Goal: Transaction & Acquisition: Purchase product/service

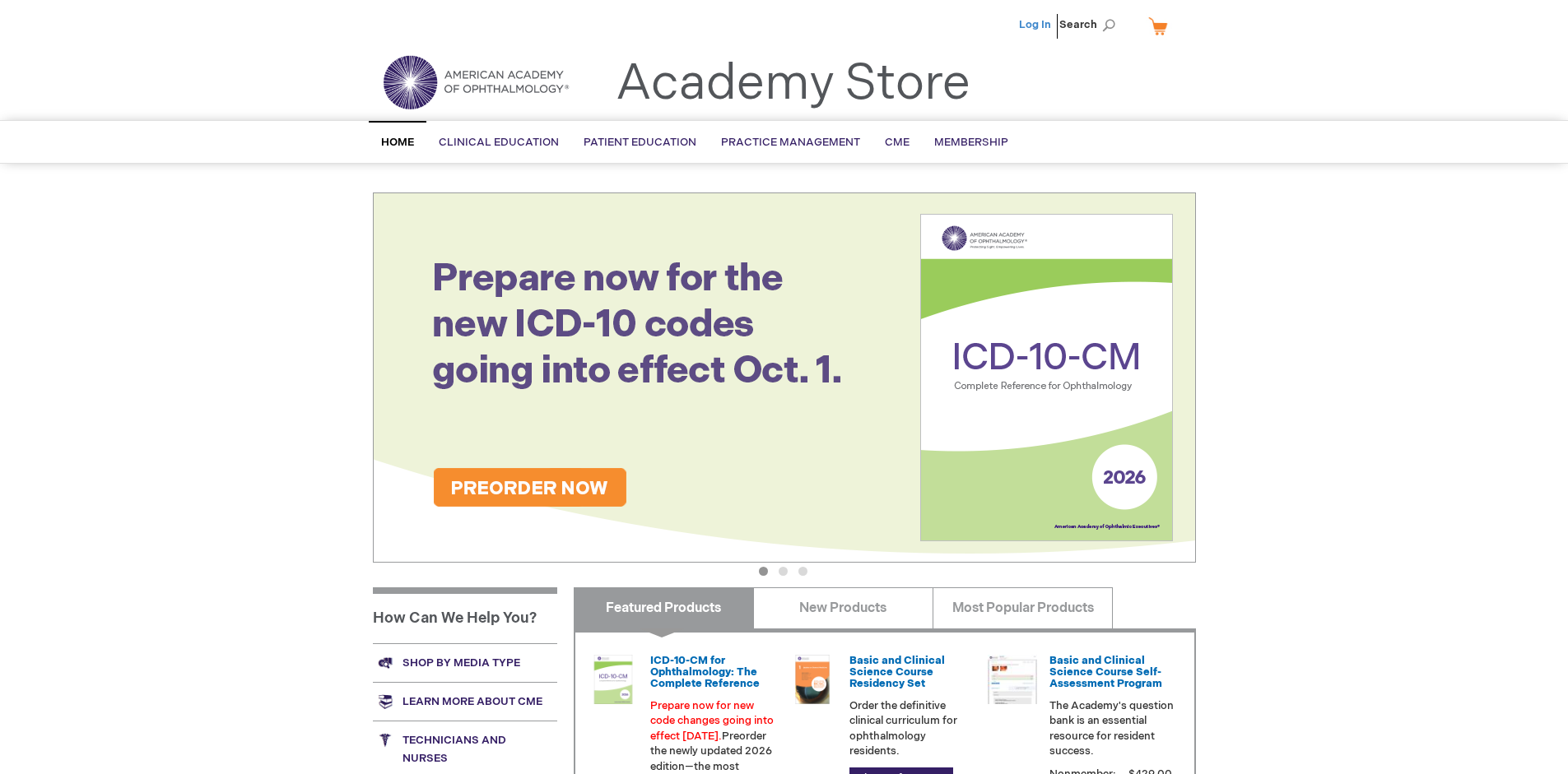
click at [1036, 24] on link "Log In" at bounding box center [1034, 25] width 32 height 14
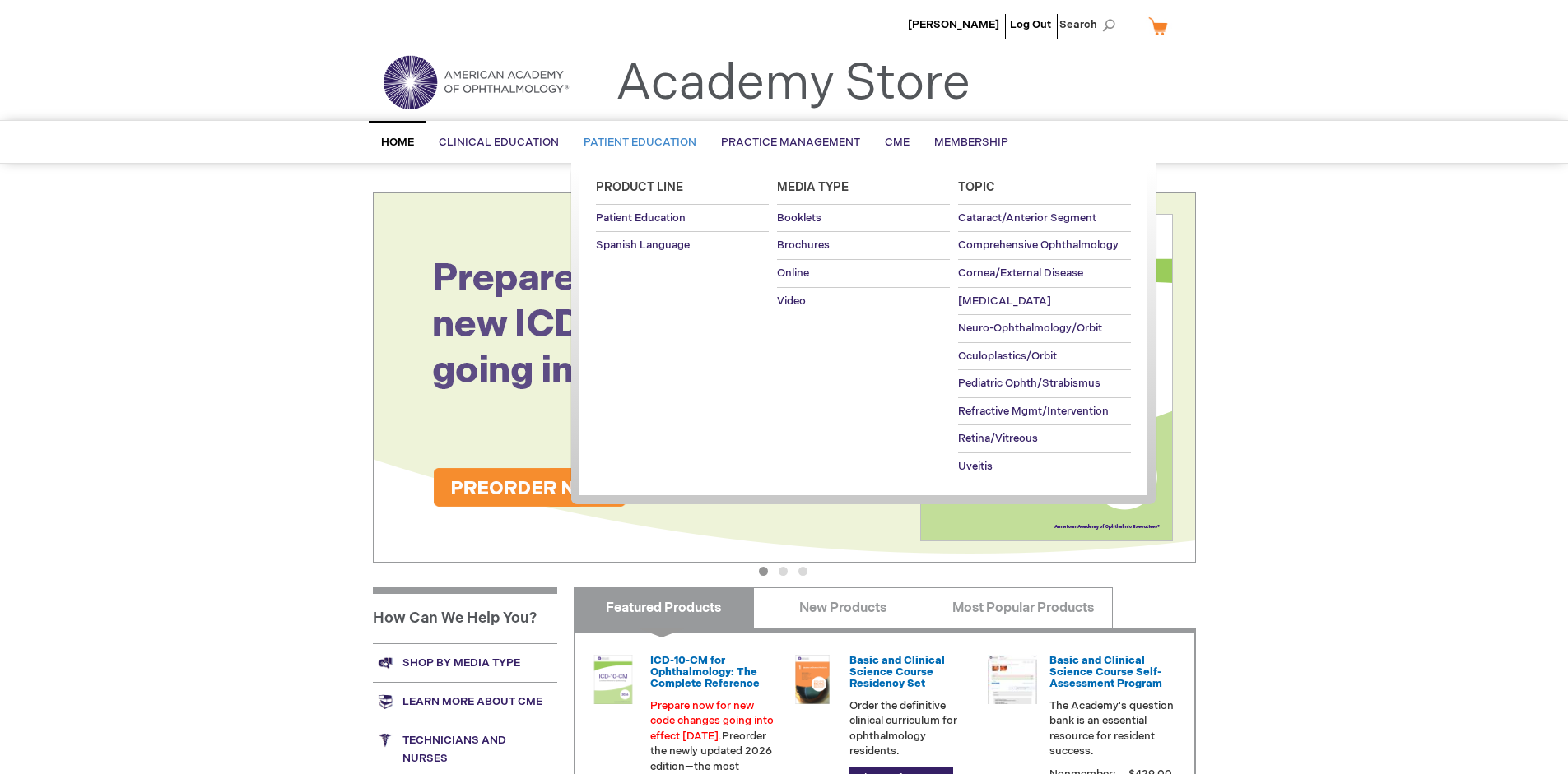
click at [636, 143] on span "Patient Education" at bounding box center [639, 143] width 113 height 14
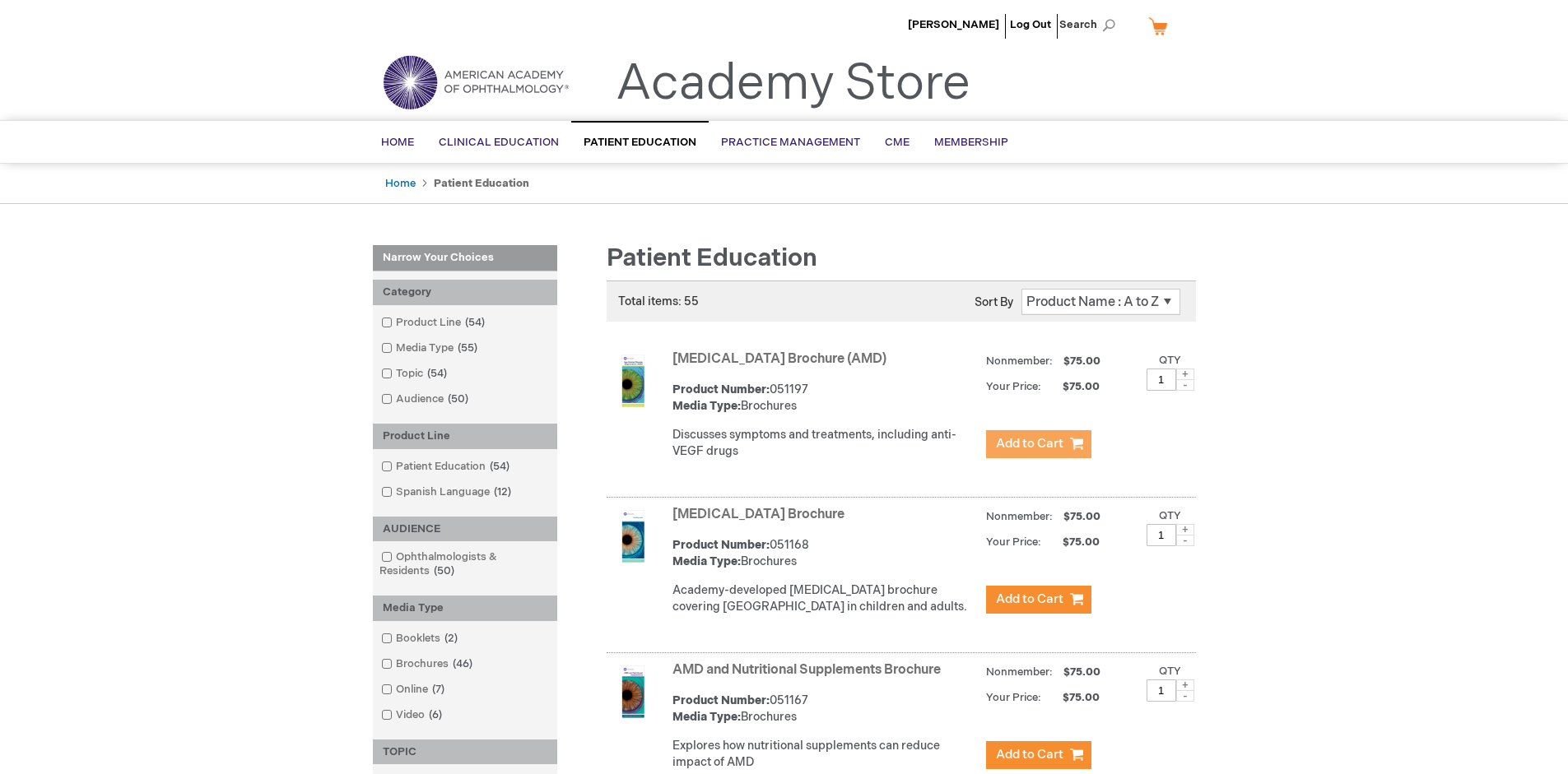
click at [1037, 444] on span "Add to Cart" at bounding box center [1029, 443] width 68 height 16
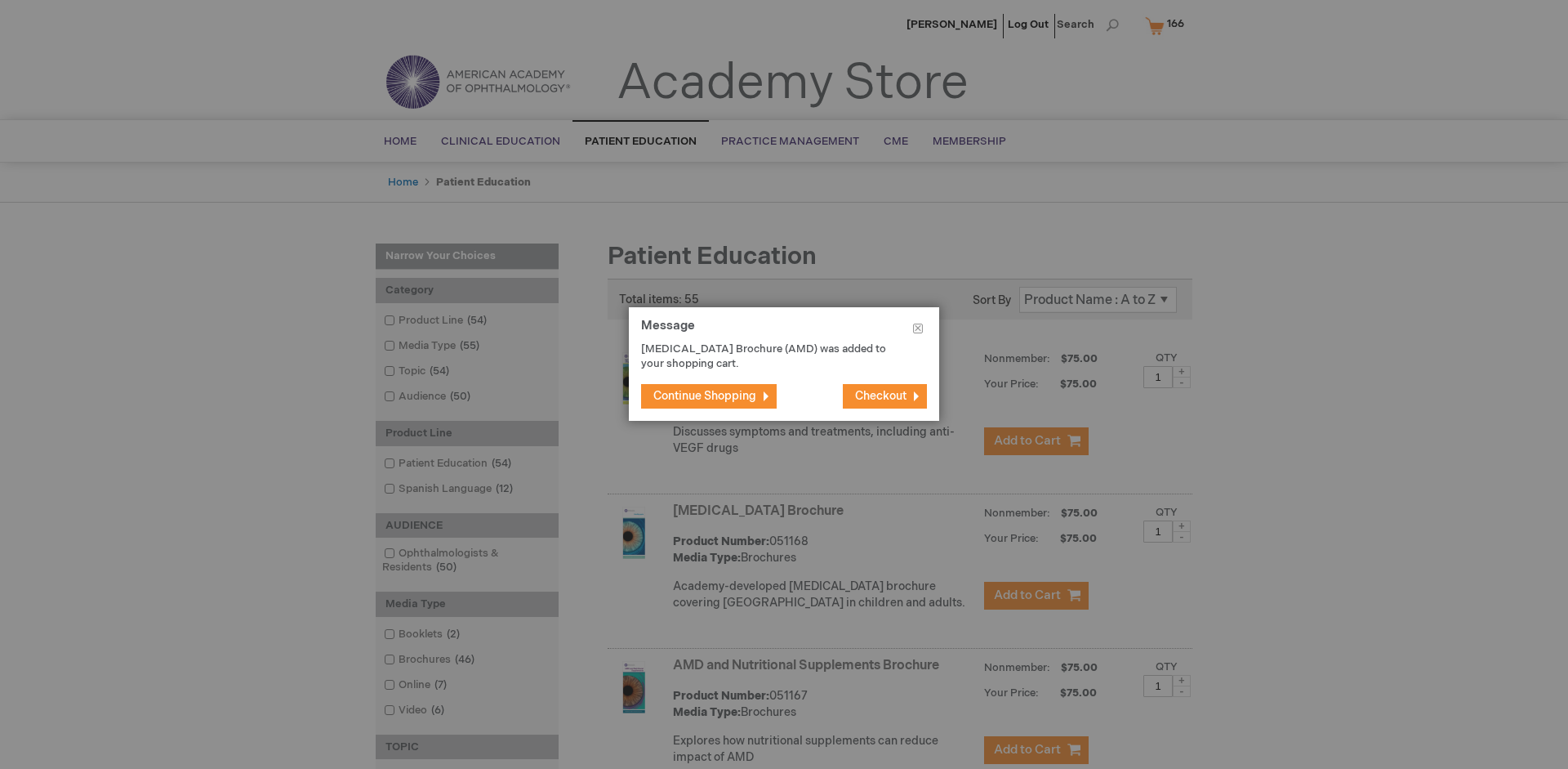
click at [705, 395] on span "Continue Shopping" at bounding box center [704, 396] width 103 height 13
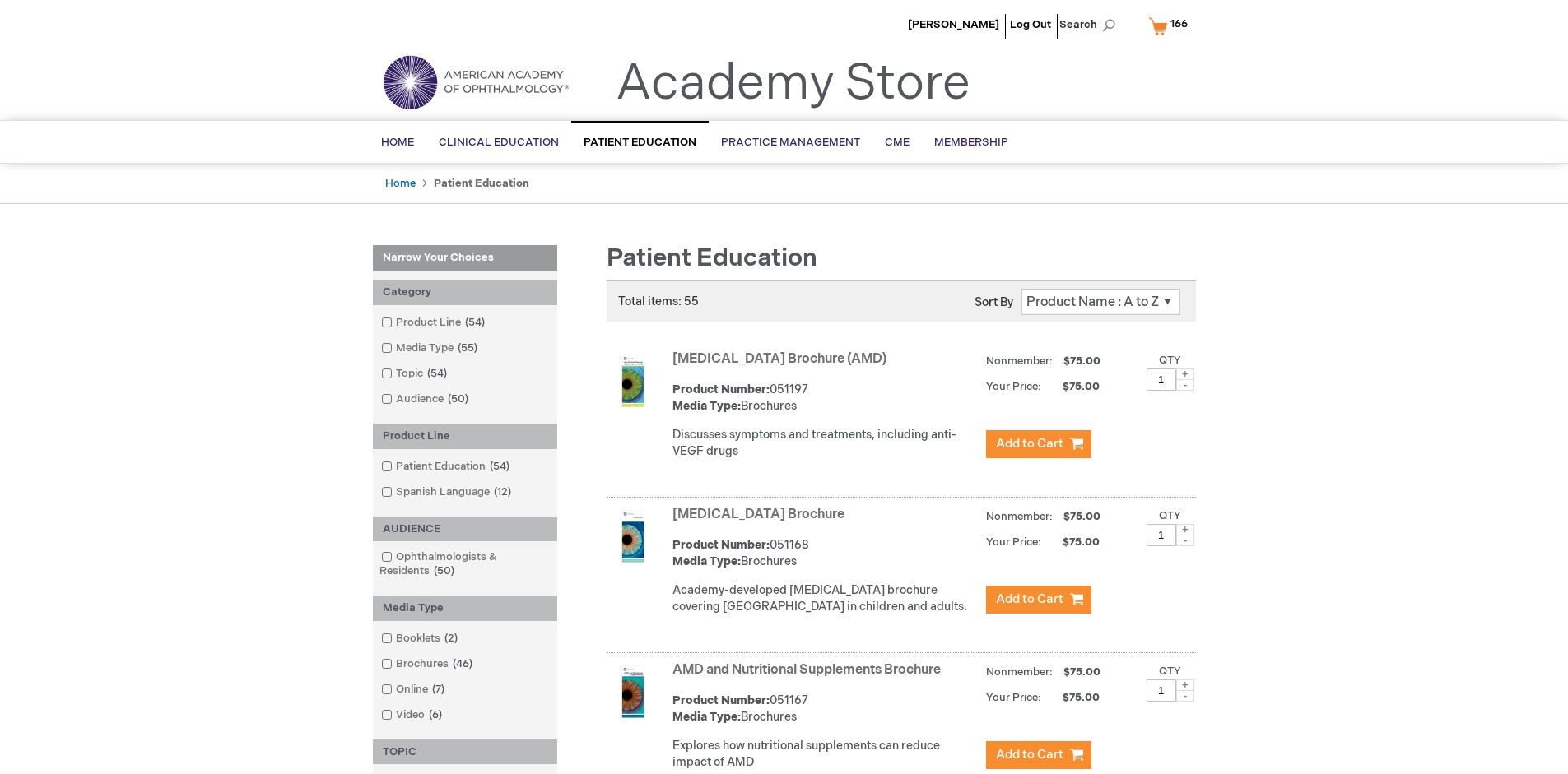
click at [809, 678] on link "AMD and Nutritional Supplements Brochure" at bounding box center [806, 670] width 268 height 16
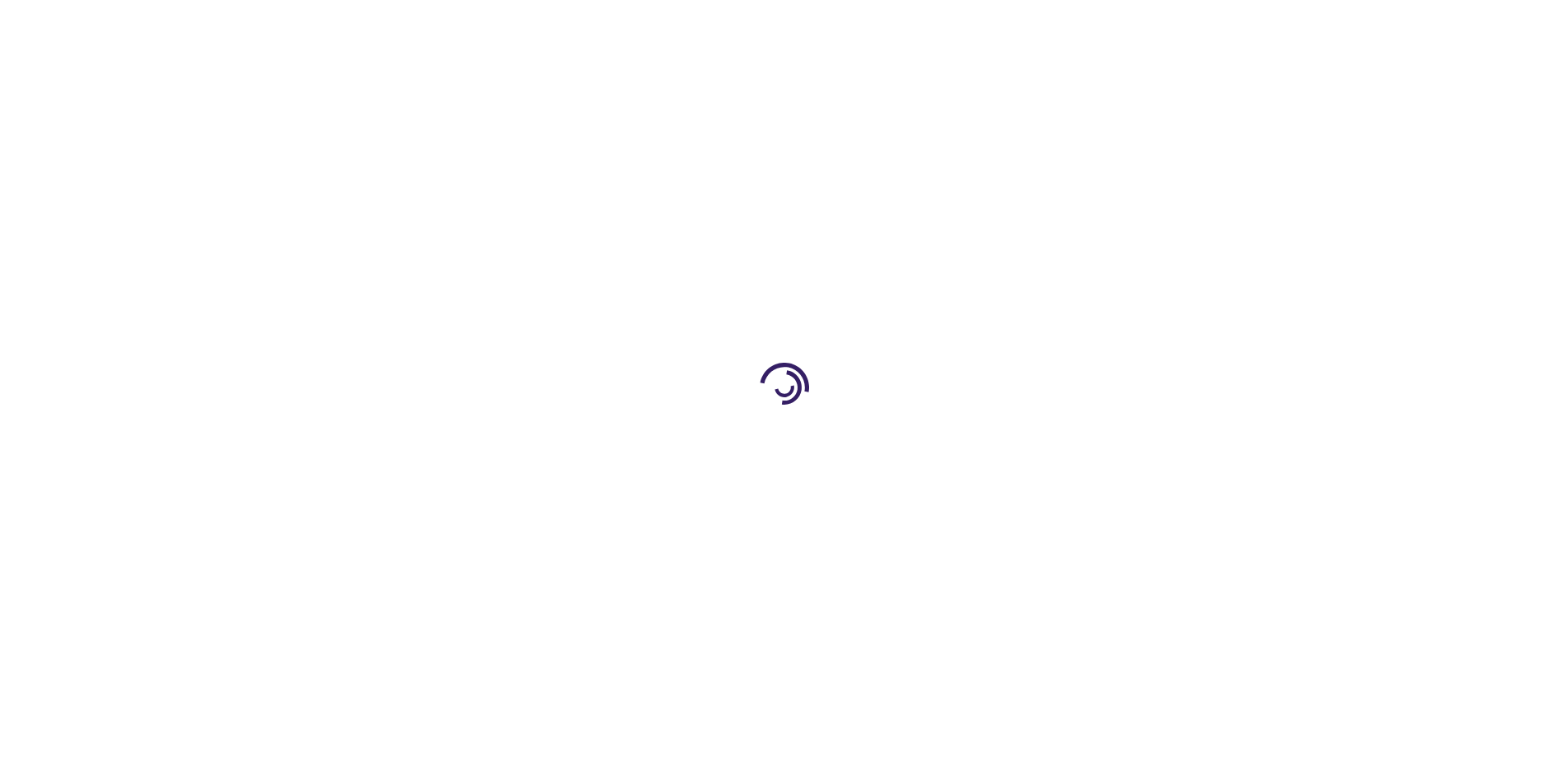
type input "1"
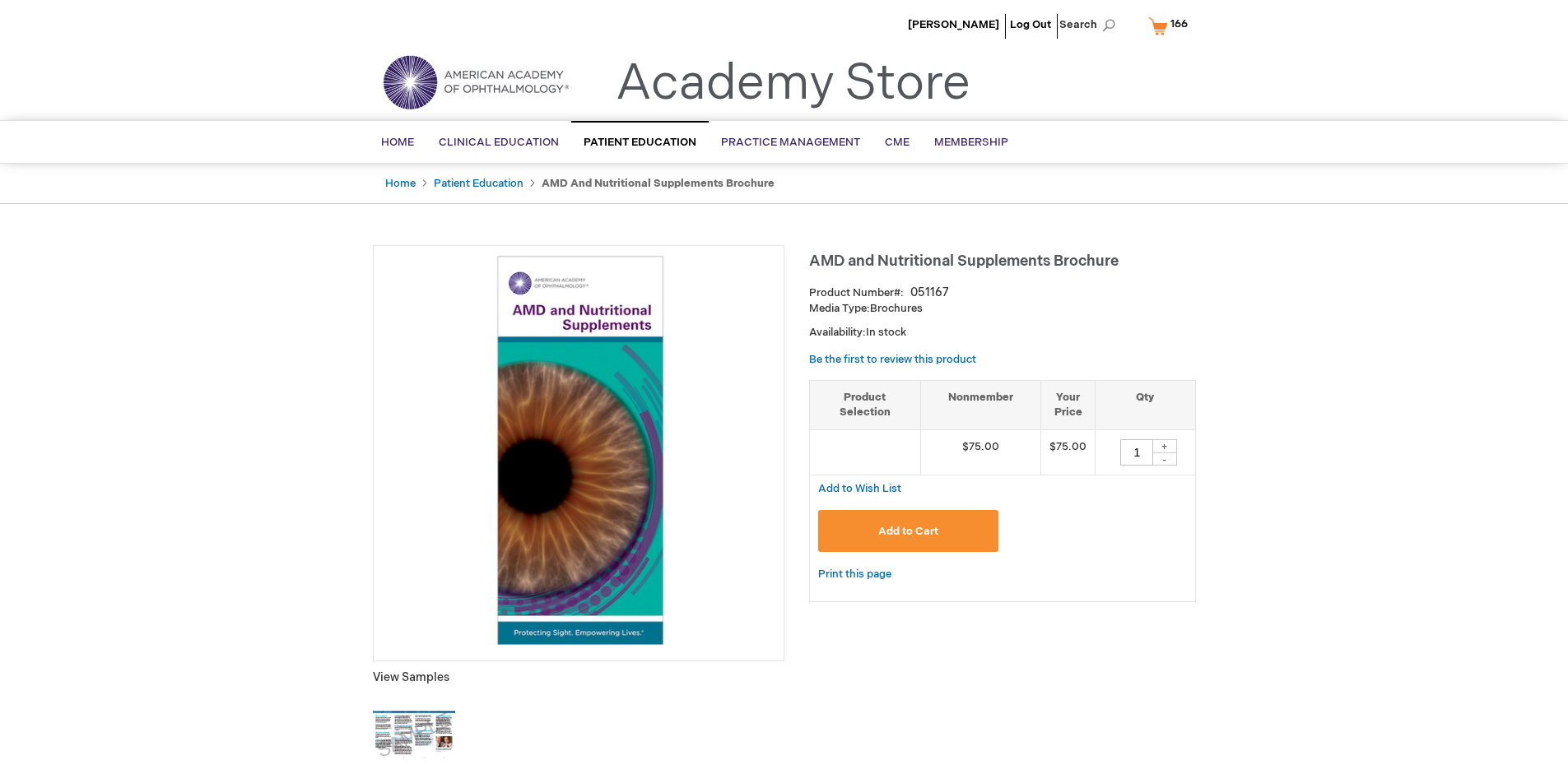
click at [907, 531] on span "Add to Cart" at bounding box center [908, 532] width 60 height 14
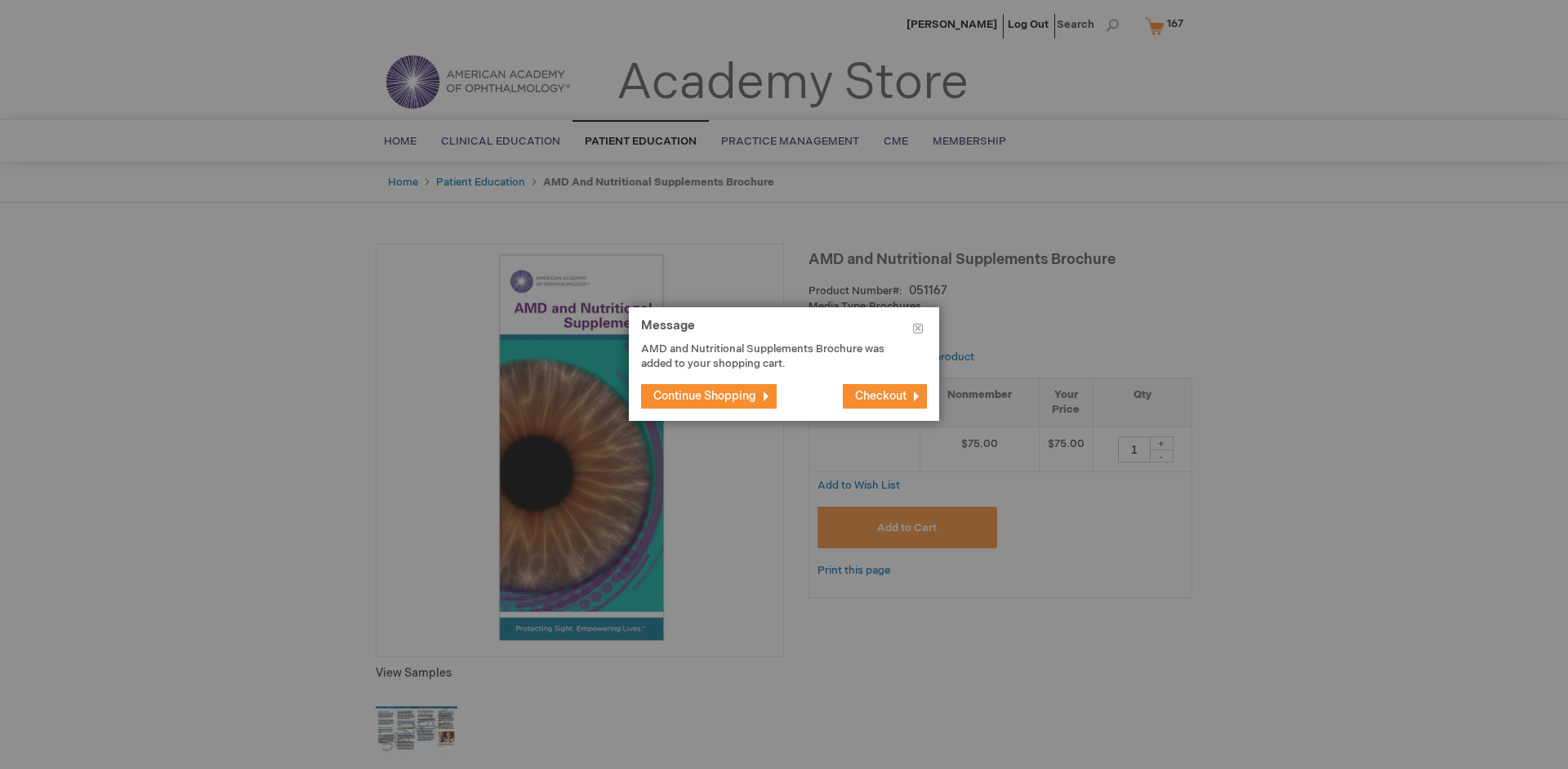
click at [705, 395] on span "Continue Shopping" at bounding box center [704, 396] width 103 height 13
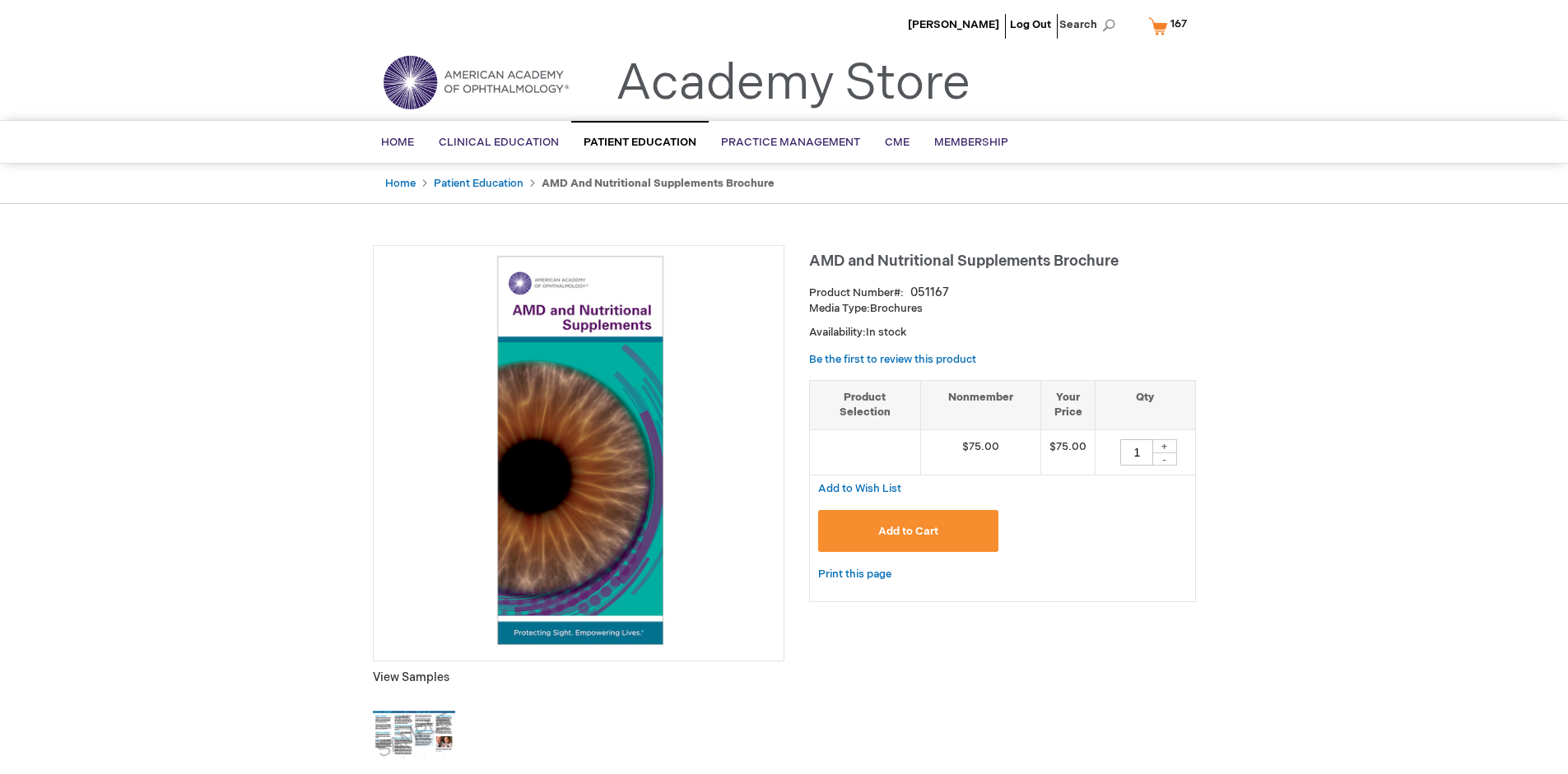
click at [1170, 25] on span "167" at bounding box center [1178, 24] width 16 height 14
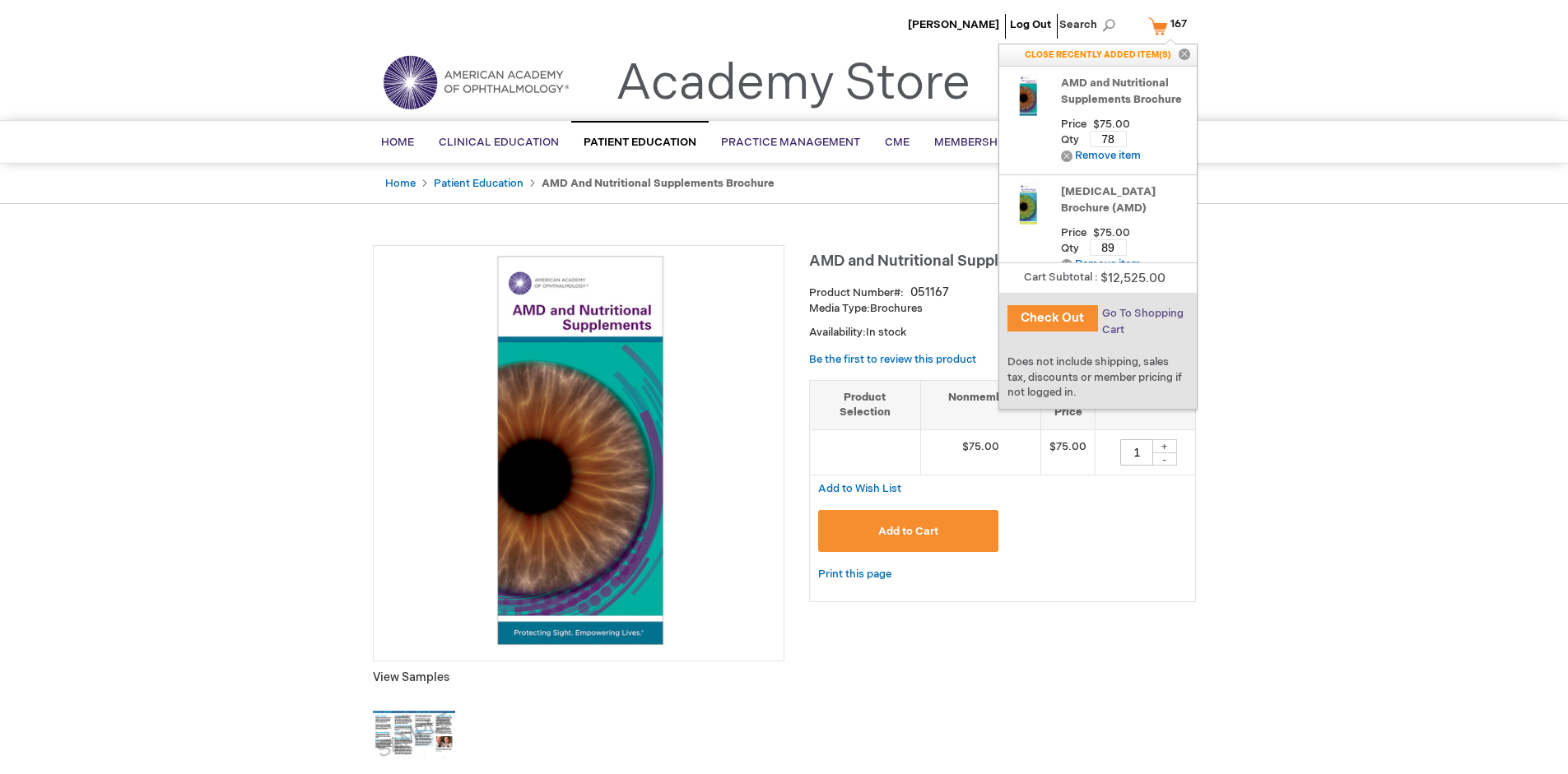
click at [1141, 313] on span "Go To Shopping Cart" at bounding box center [1143, 321] width 82 height 30
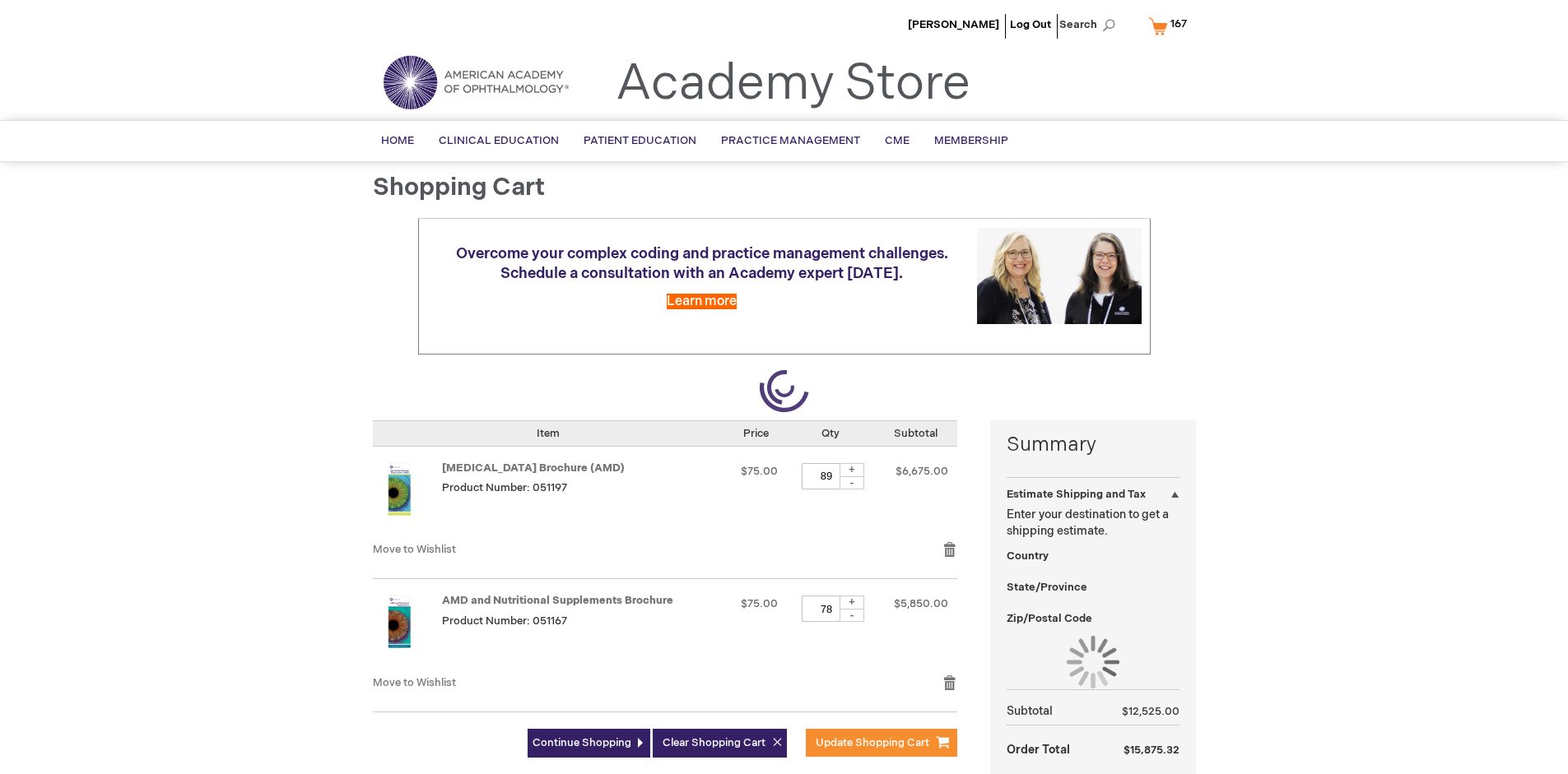
select select "US"
select select "41"
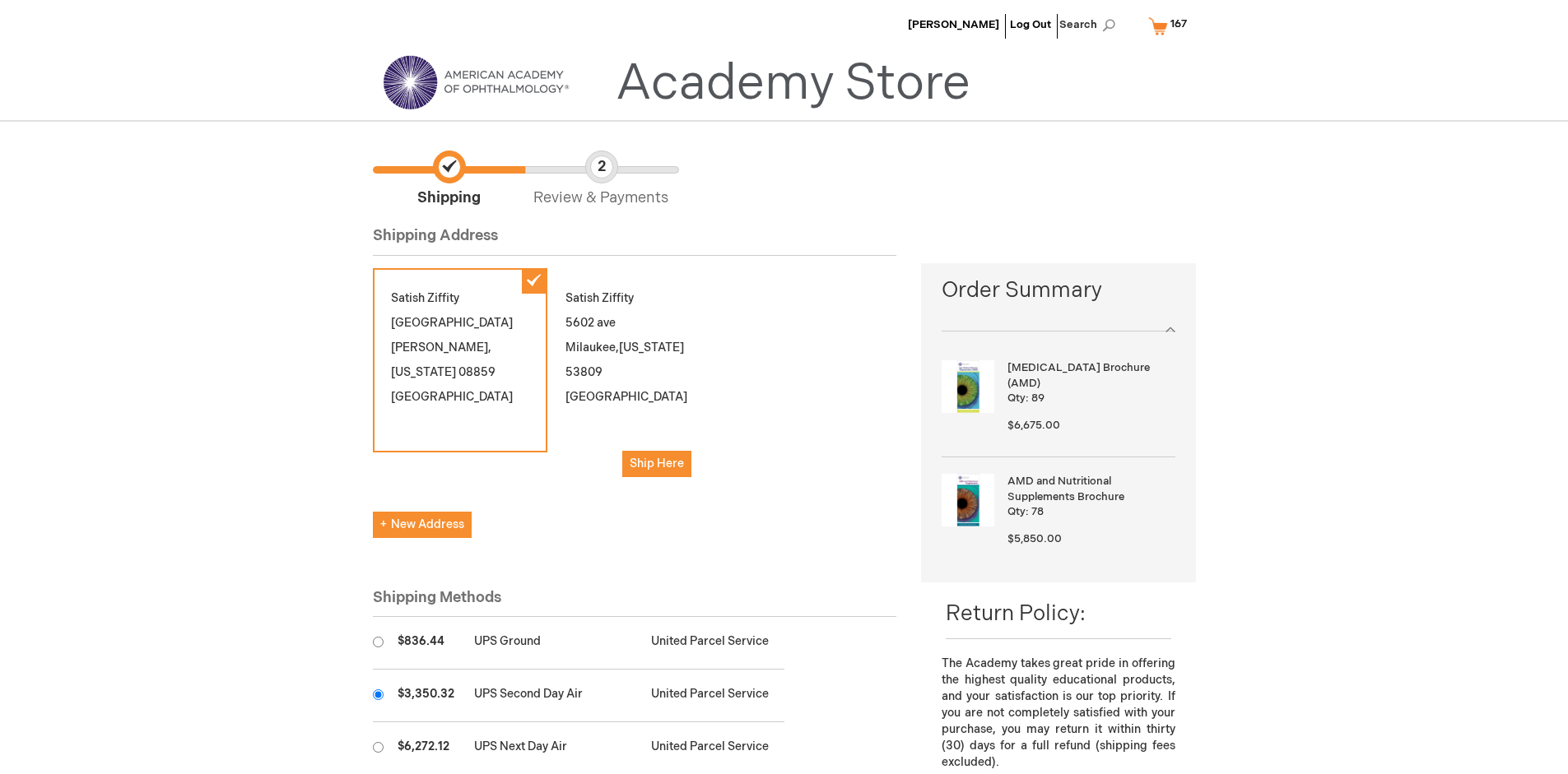
click at [377, 694] on input "radio" at bounding box center [377, 694] width 11 height 11
